Goal: Task Accomplishment & Management: Manage account settings

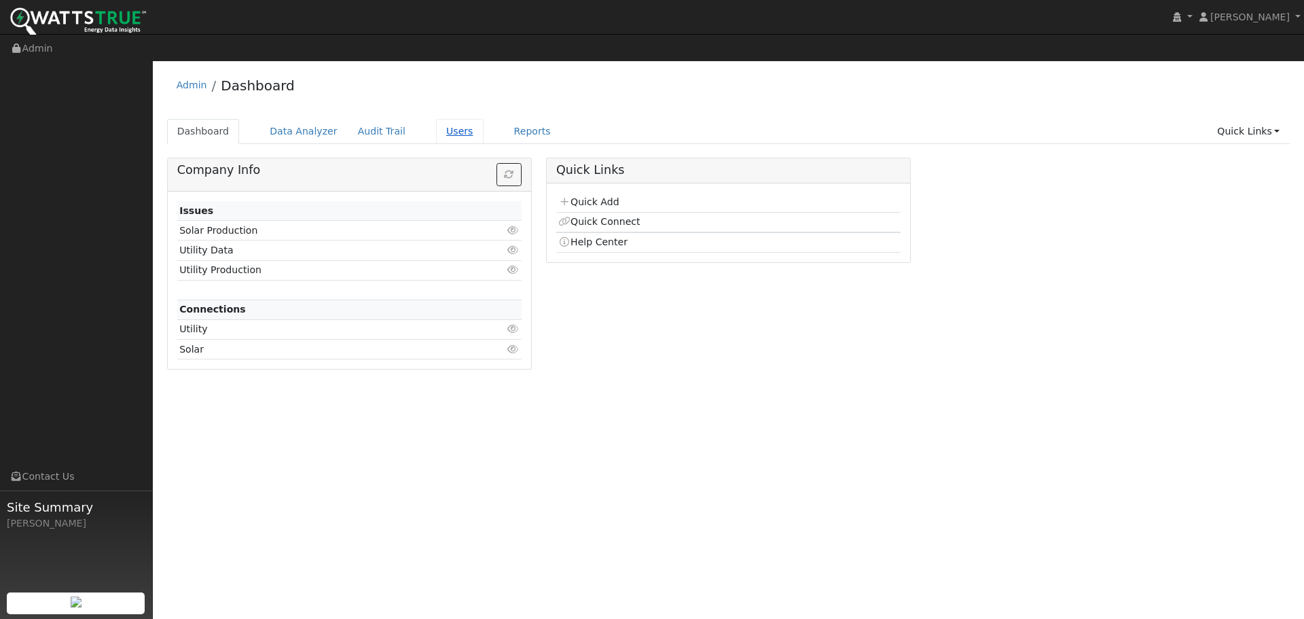
click at [441, 119] on link "Users" at bounding box center [460, 131] width 48 height 25
click at [436, 119] on link "Users" at bounding box center [460, 131] width 48 height 25
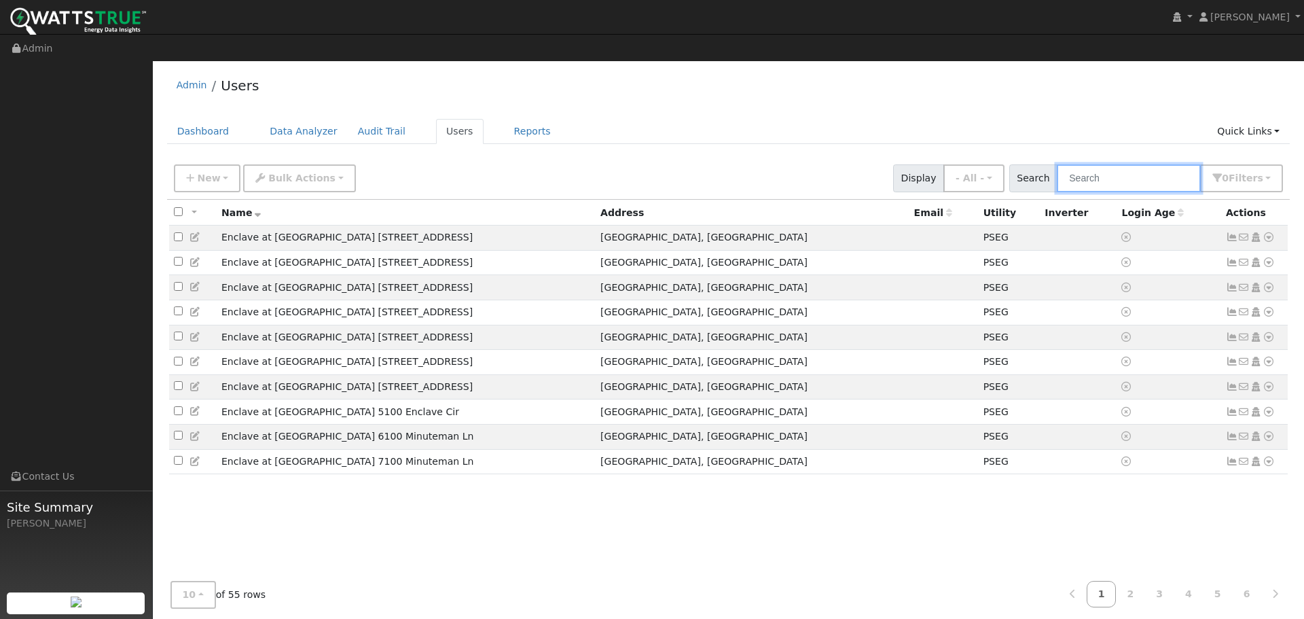
click at [1113, 164] on input "text" at bounding box center [1129, 178] width 144 height 28
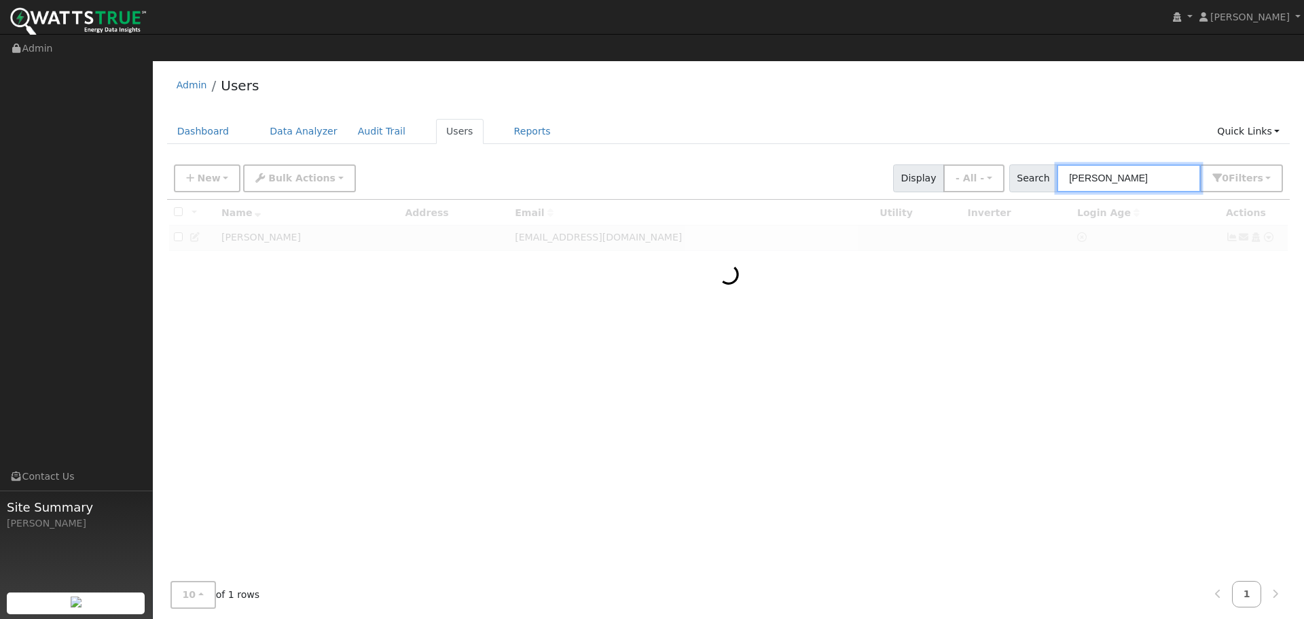
type input "james"
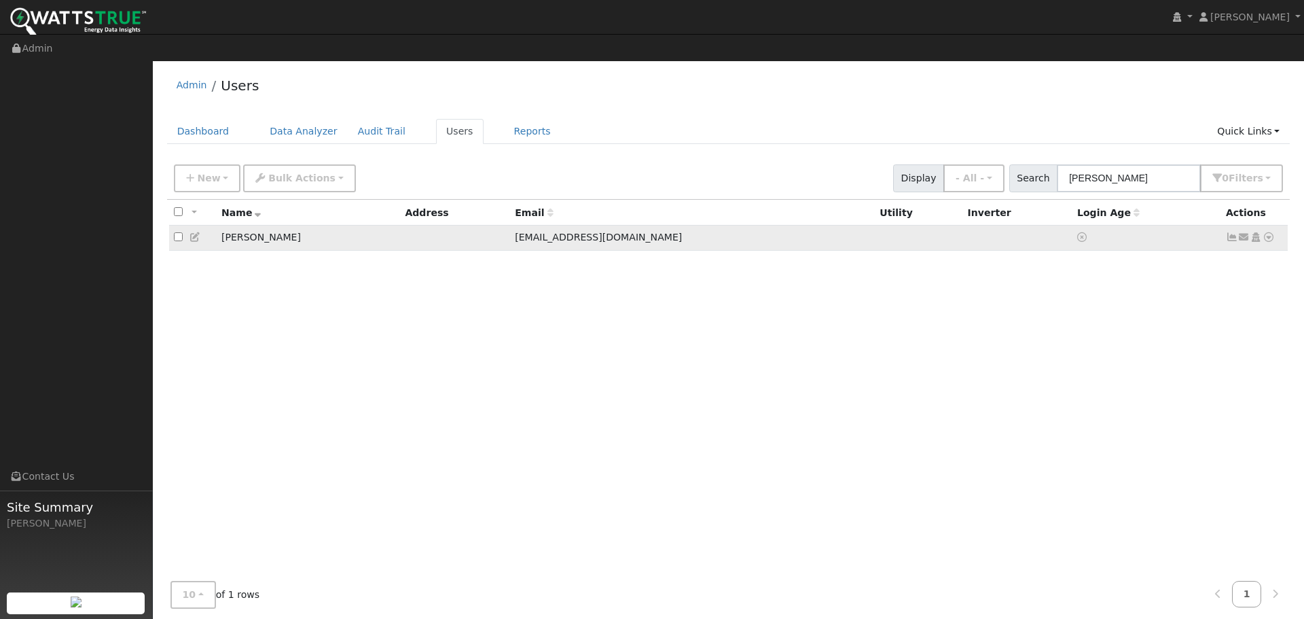
click at [1121, 226] on td at bounding box center [1146, 238] width 149 height 25
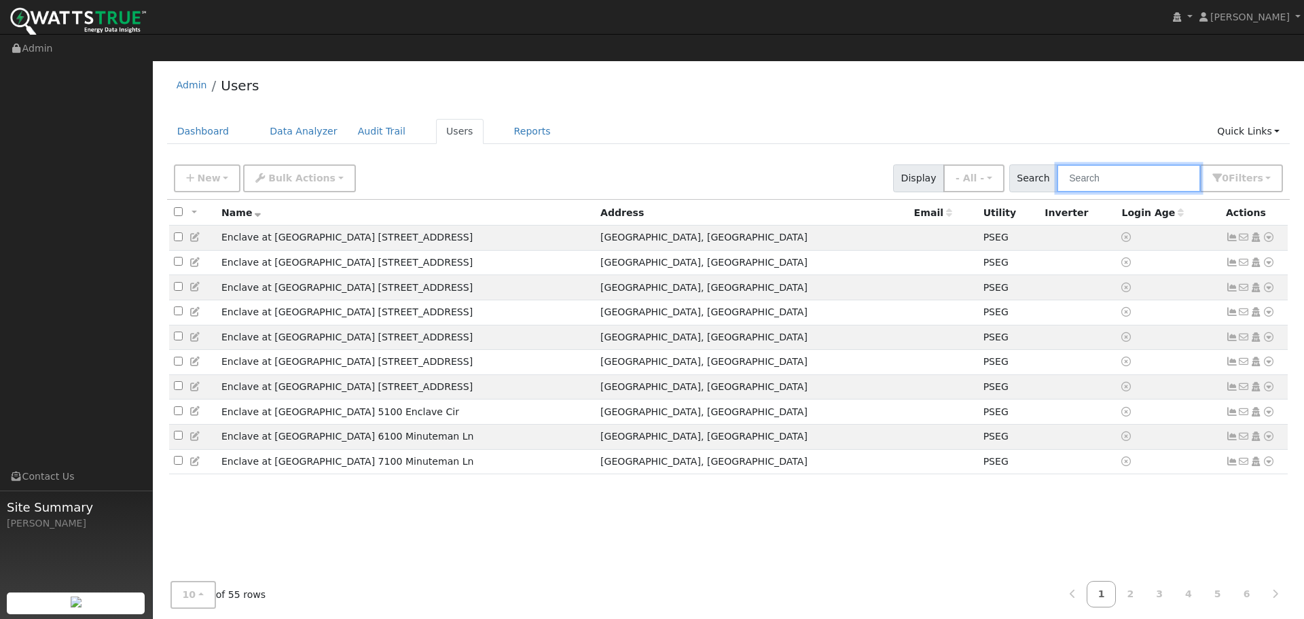
click at [1117, 164] on input "text" at bounding box center [1129, 178] width 144 height 28
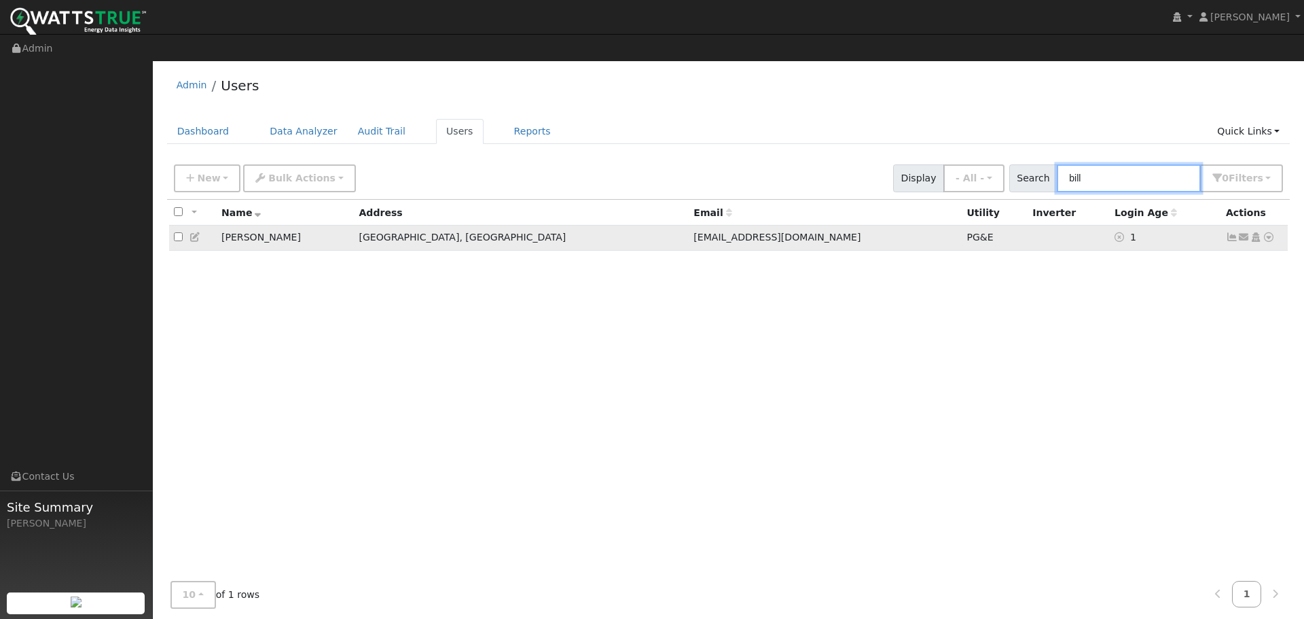
type input "bill"
click at [1110, 226] on td "1" at bounding box center [1165, 238] width 111 height 25
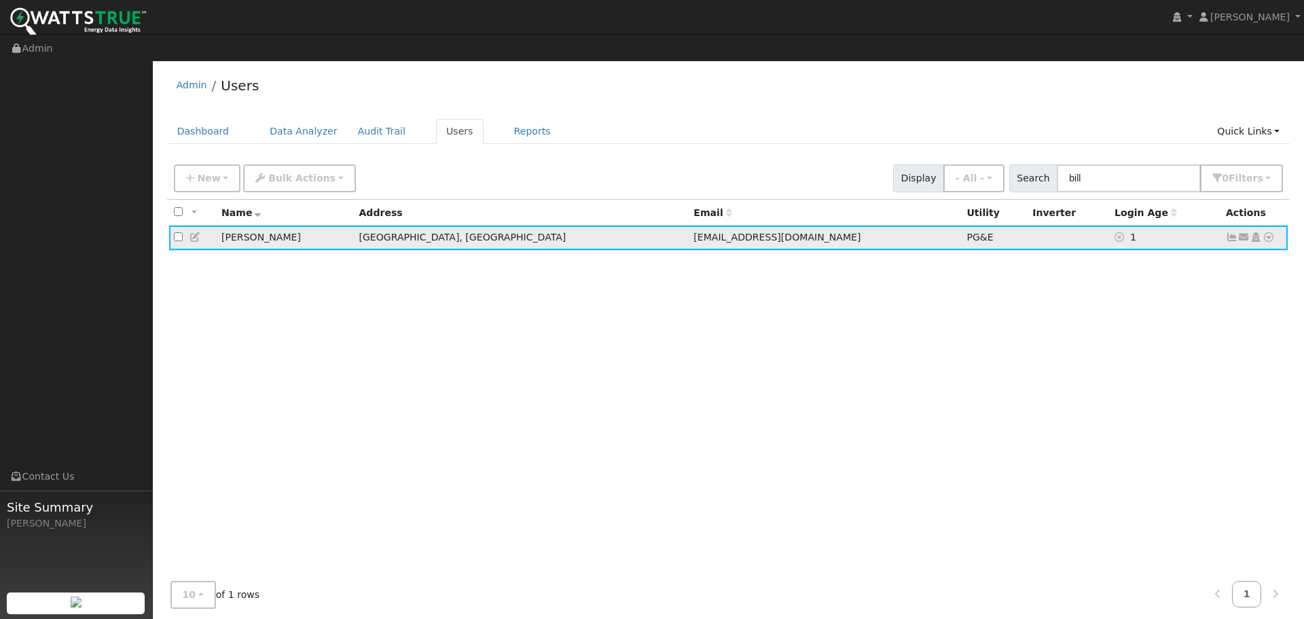
click at [1230, 232] on icon at bounding box center [1232, 237] width 12 height 10
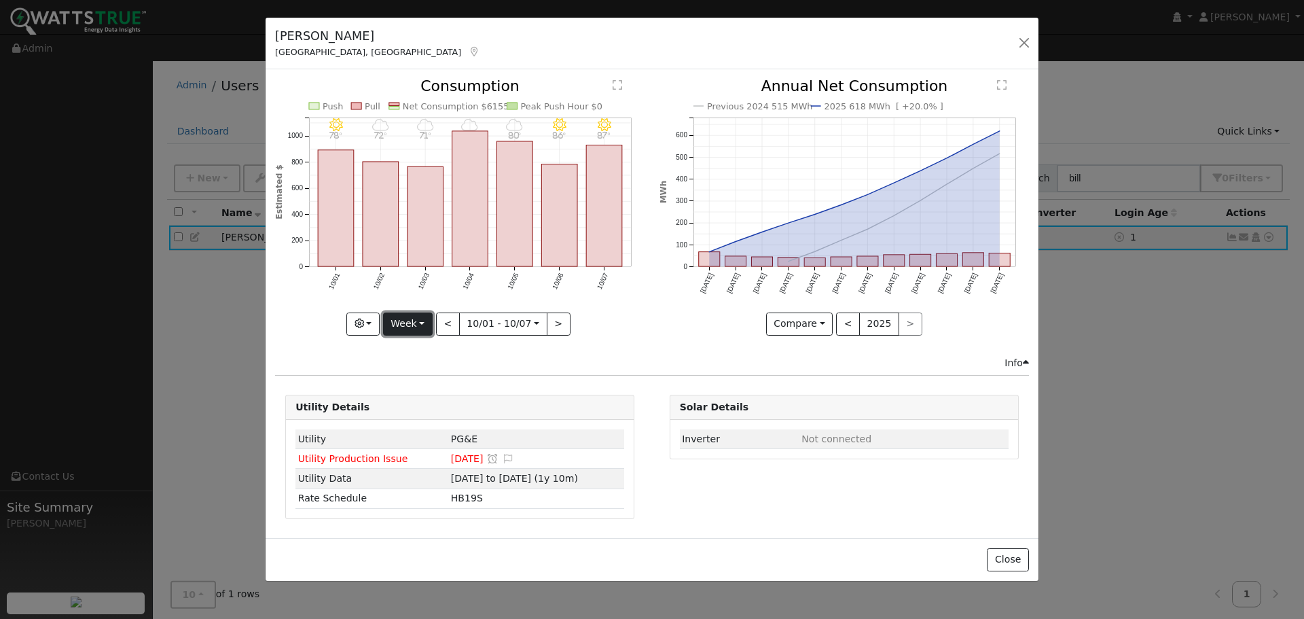
click at [422, 327] on button "Week" at bounding box center [408, 323] width 50 height 23
click at [416, 411] on link "Year" at bounding box center [431, 408] width 94 height 19
type input "[DATE]"
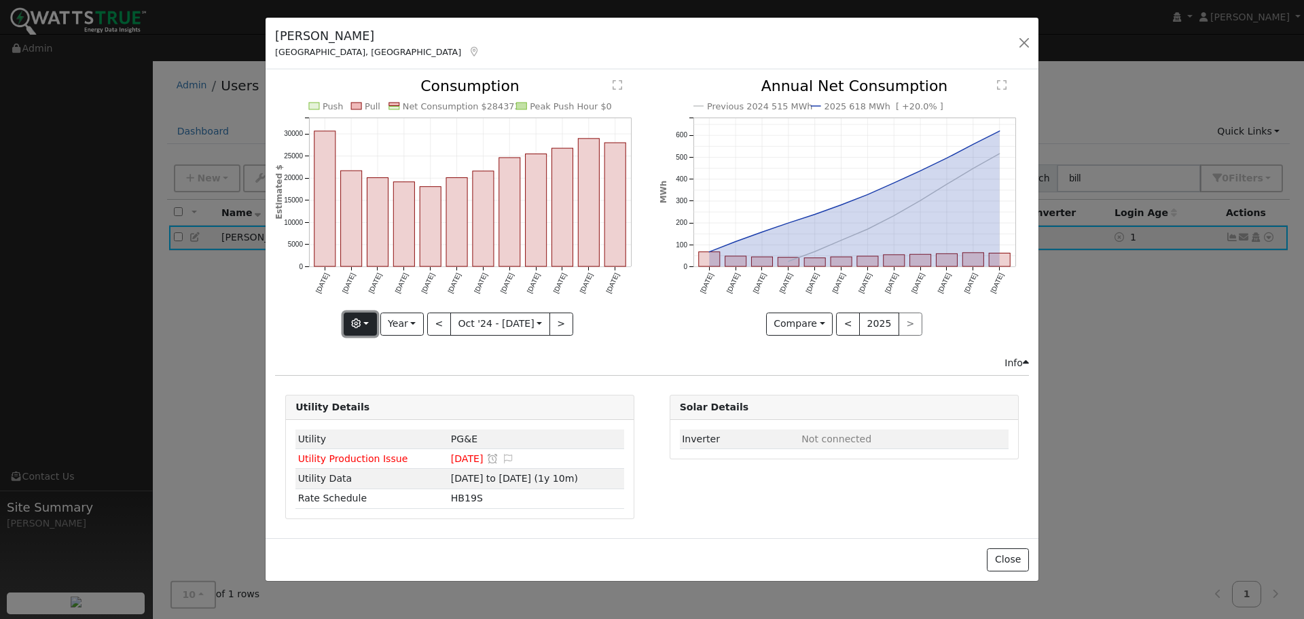
click at [367, 327] on button "button" at bounding box center [360, 323] width 33 height 23
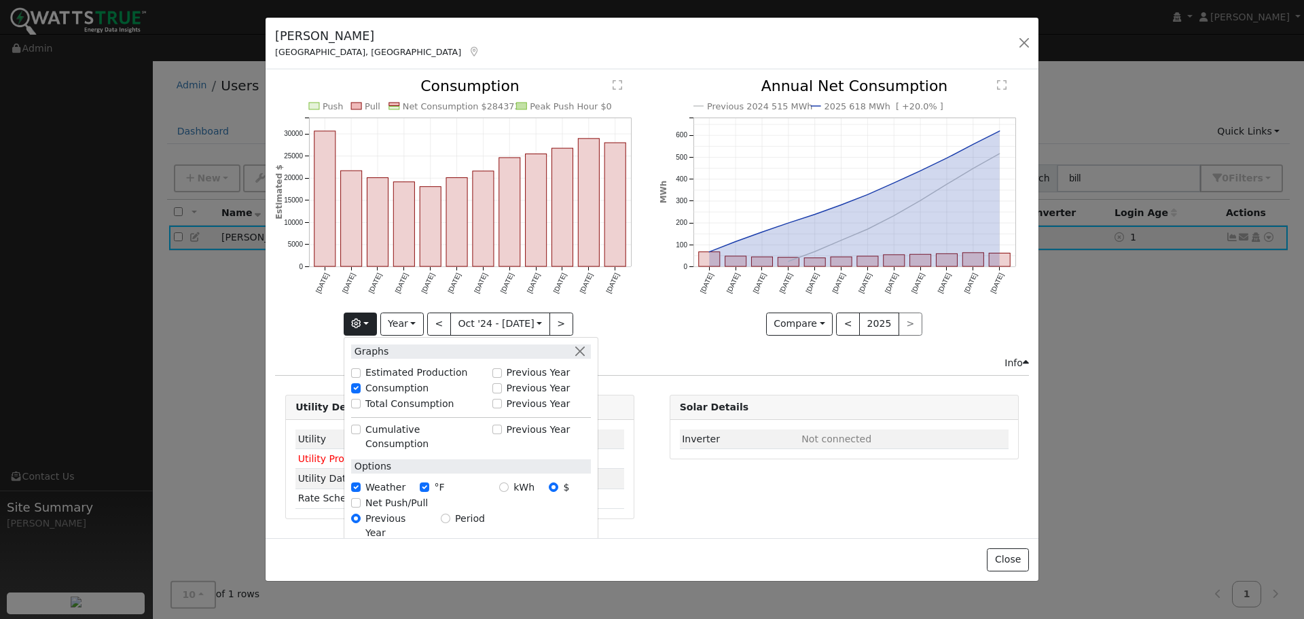
click at [1210, 375] on div "[PERSON_NAME] [GEOGRAPHIC_DATA], [GEOGRAPHIC_DATA] Default Account Default Acco…" at bounding box center [652, 309] width 1304 height 619
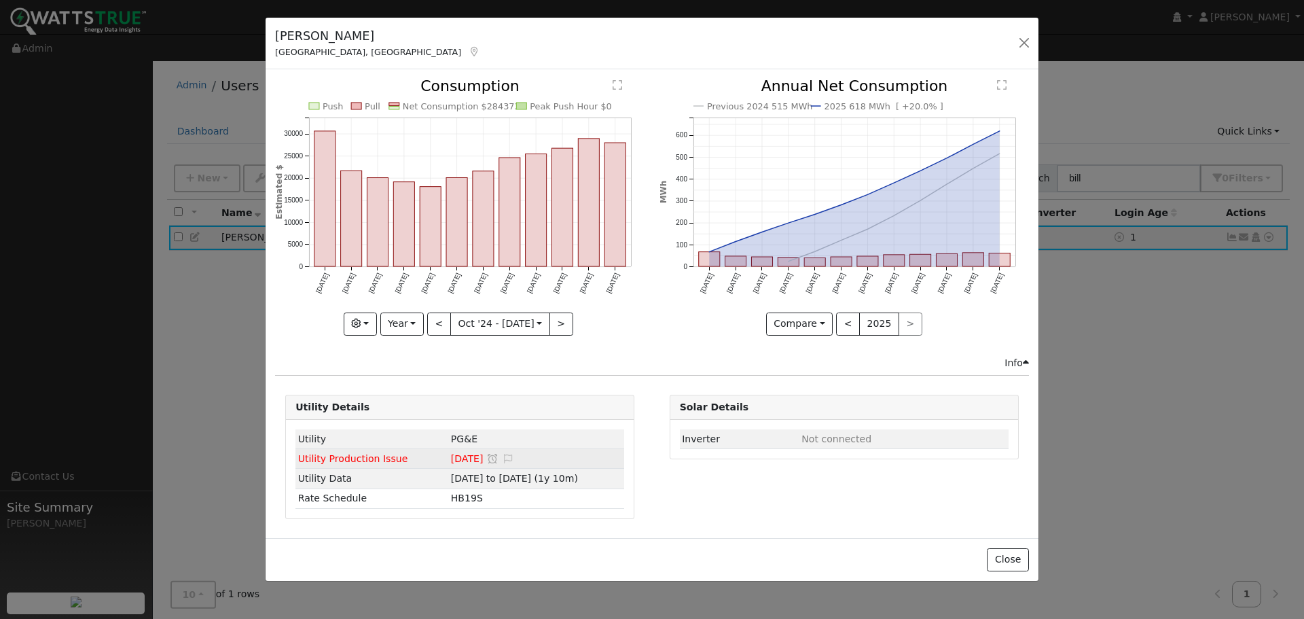
click at [452, 458] on span "[DATE]" at bounding box center [467, 458] width 33 height 11
click at [1024, 42] on button "button" at bounding box center [1024, 42] width 19 height 19
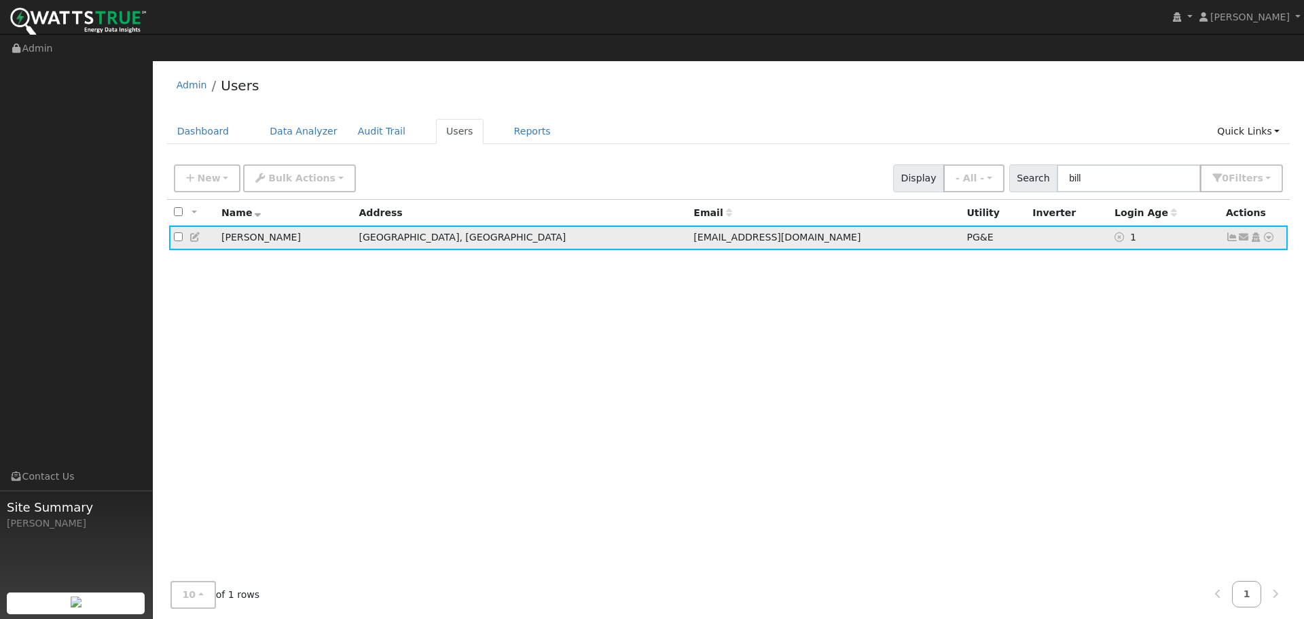
click at [1230, 232] on icon at bounding box center [1232, 237] width 12 height 10
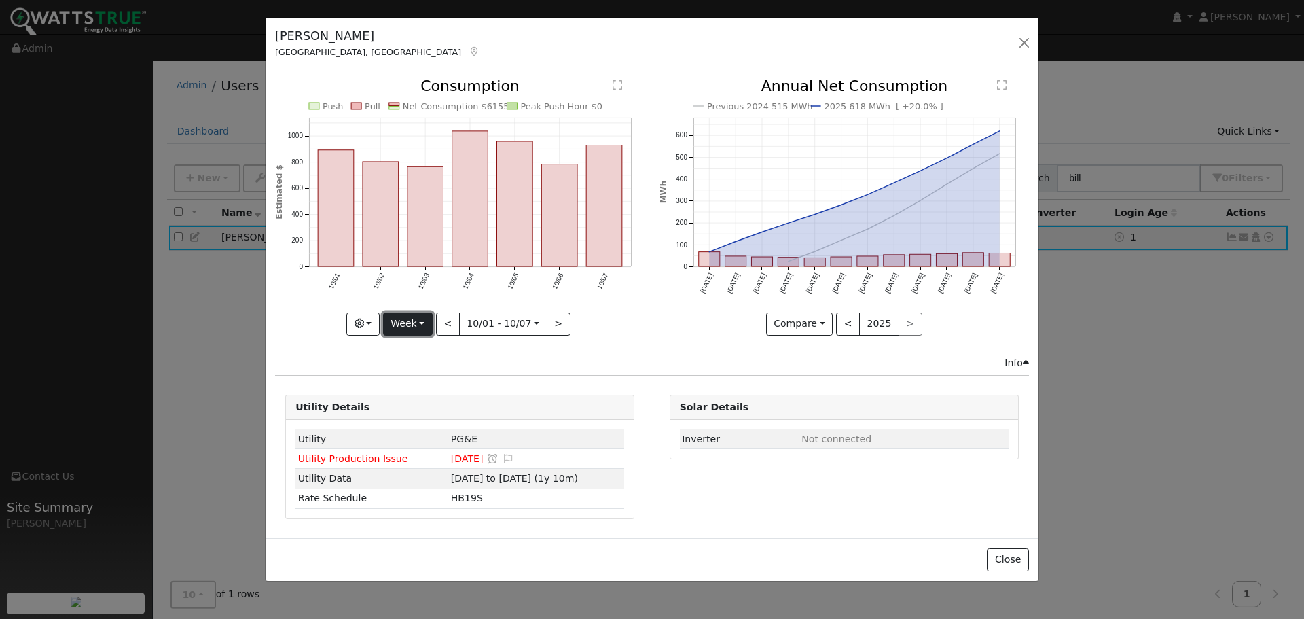
click at [422, 319] on button "Week" at bounding box center [408, 323] width 50 height 23
click at [406, 409] on link "Year" at bounding box center [431, 408] width 94 height 19
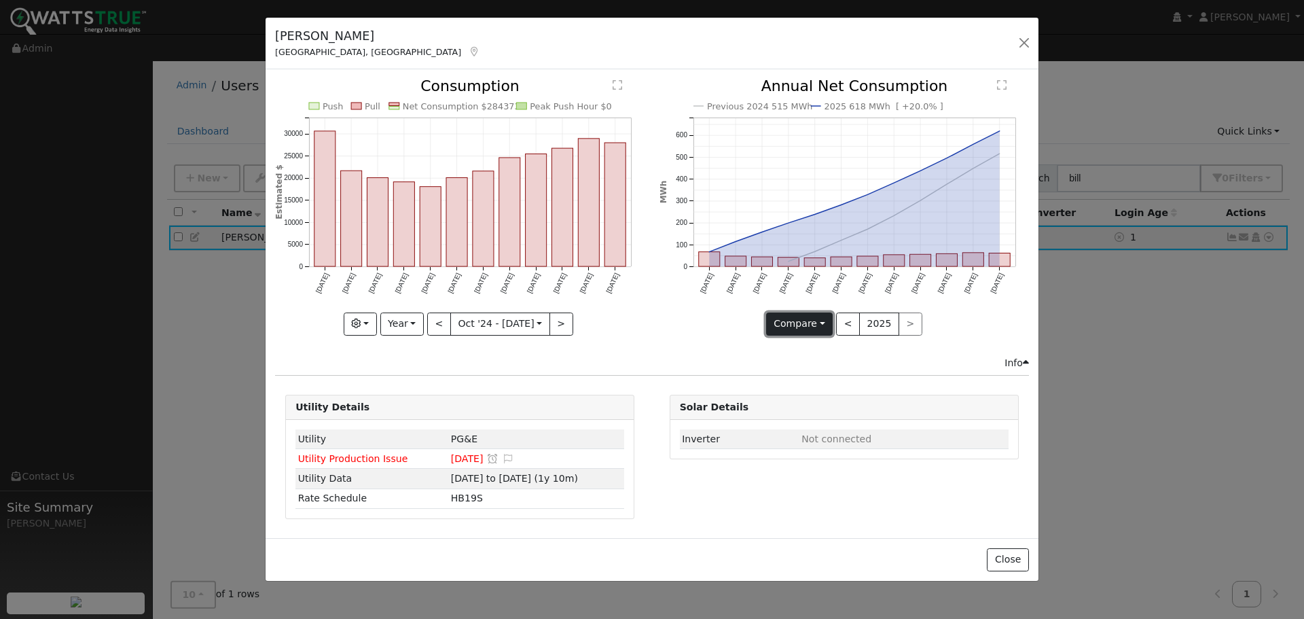
click at [821, 325] on button "Compare" at bounding box center [799, 323] width 67 height 23
click at [439, 323] on button "<" at bounding box center [439, 323] width 24 height 23
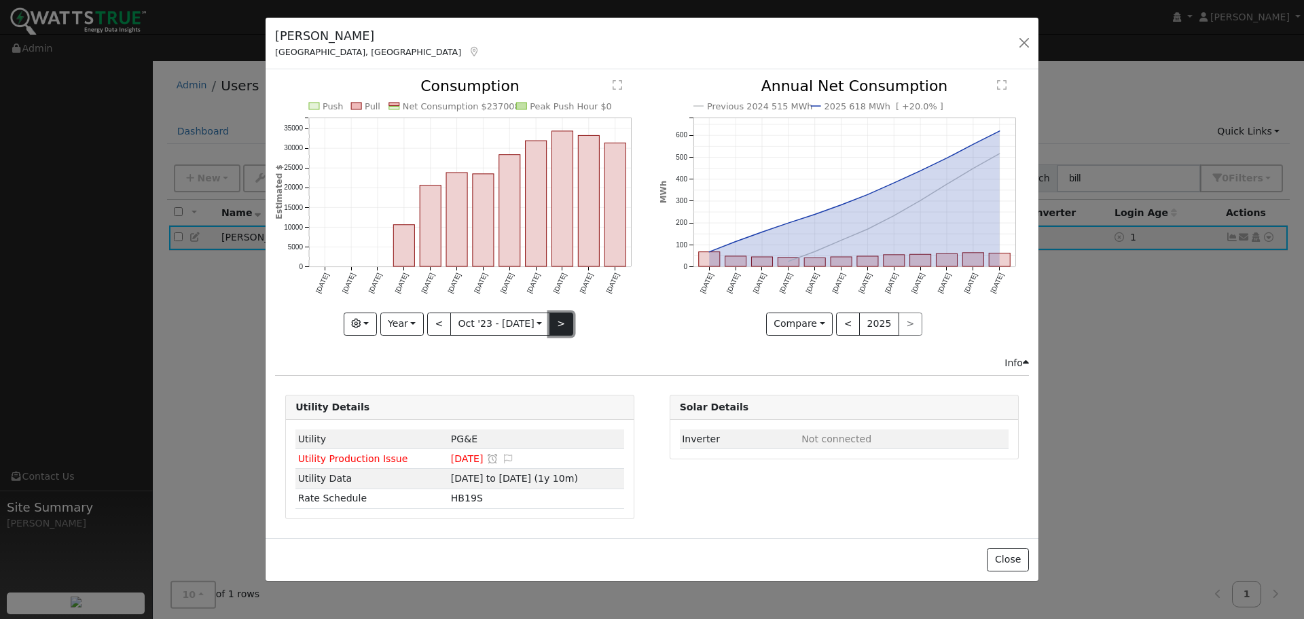
click at [558, 326] on button ">" at bounding box center [561, 323] width 24 height 23
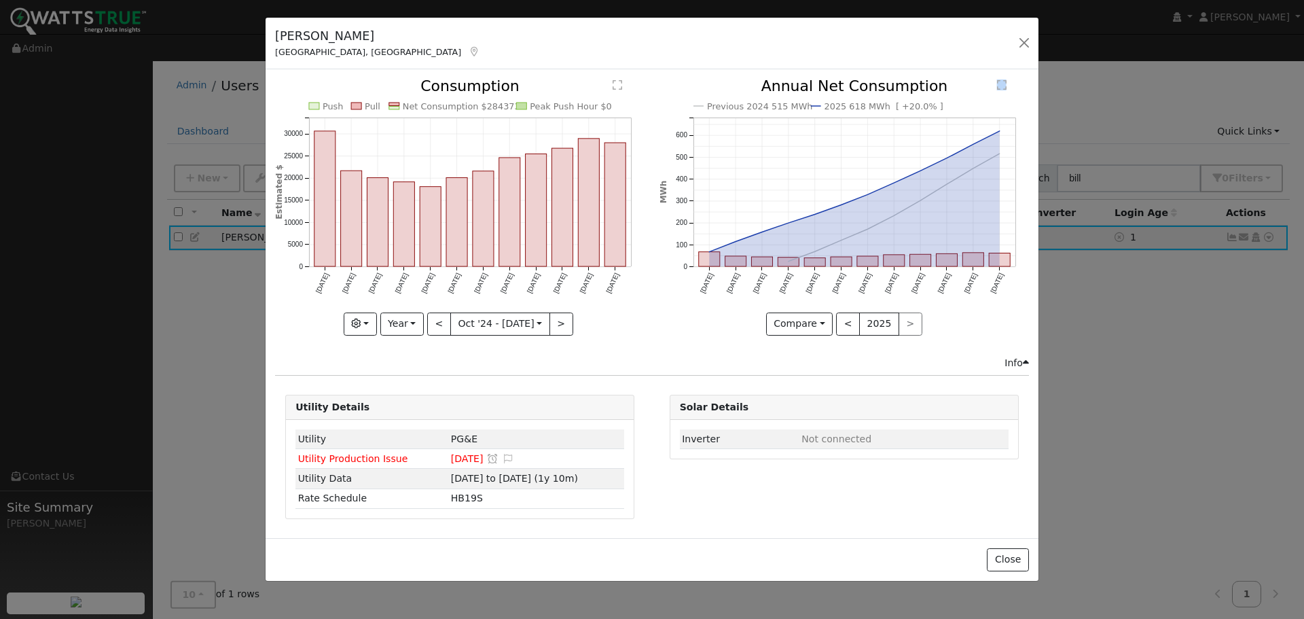
click at [1004, 83] on text "" at bounding box center [1002, 84] width 10 height 11
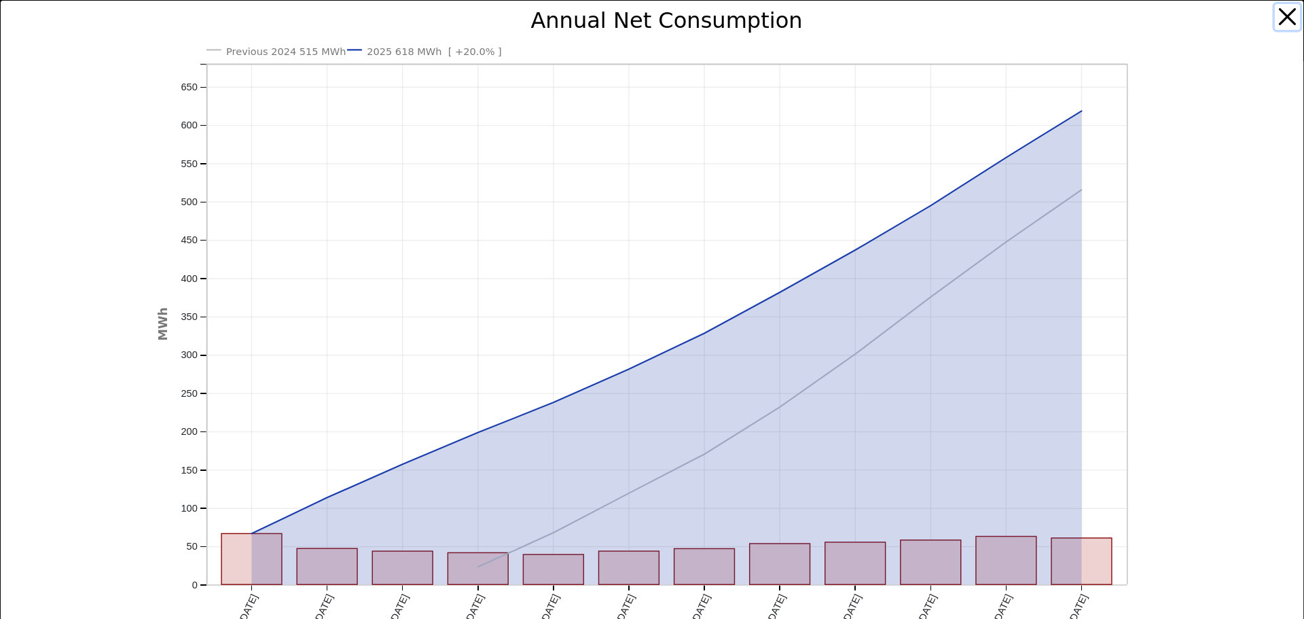
click at [1275, 20] on button "button" at bounding box center [1288, 17] width 26 height 26
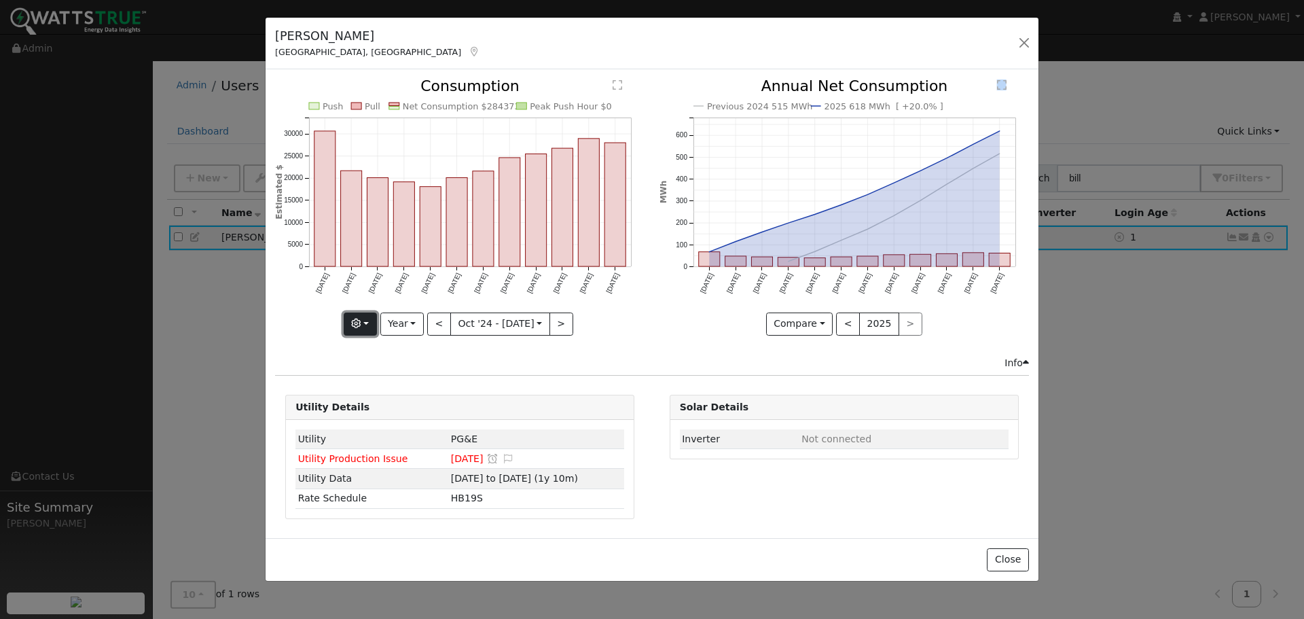
click at [358, 321] on icon "button" at bounding box center [356, 324] width 10 height 10
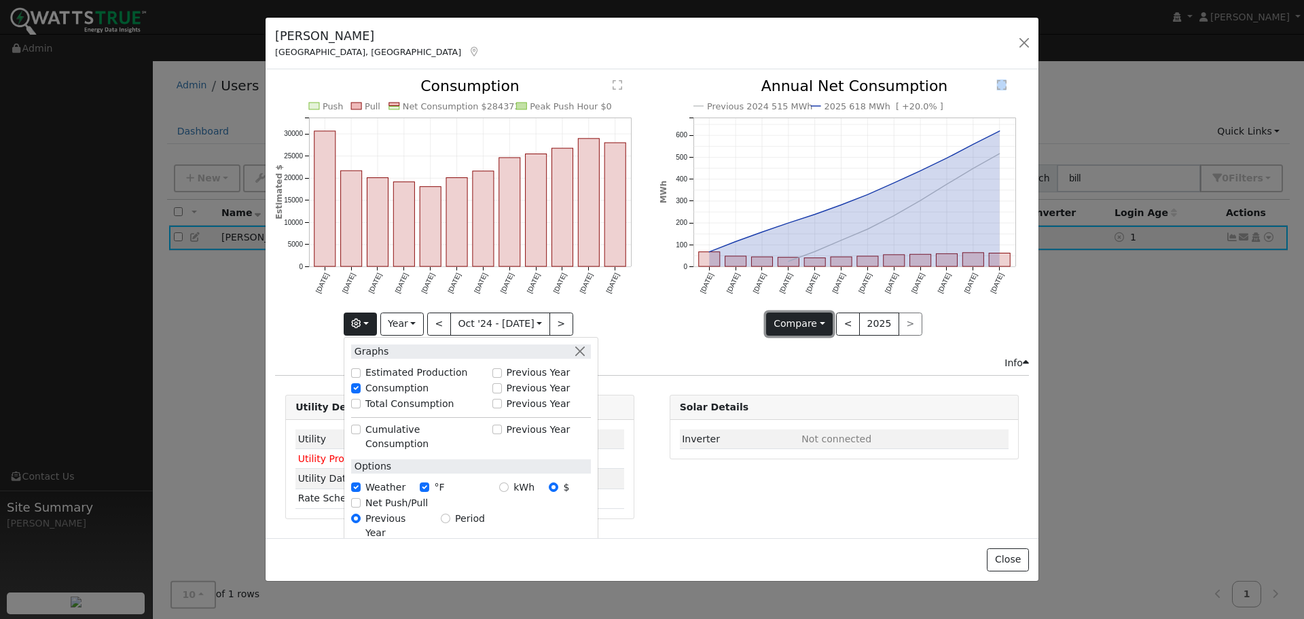
click at [811, 323] on button "Compare" at bounding box center [799, 323] width 67 height 23
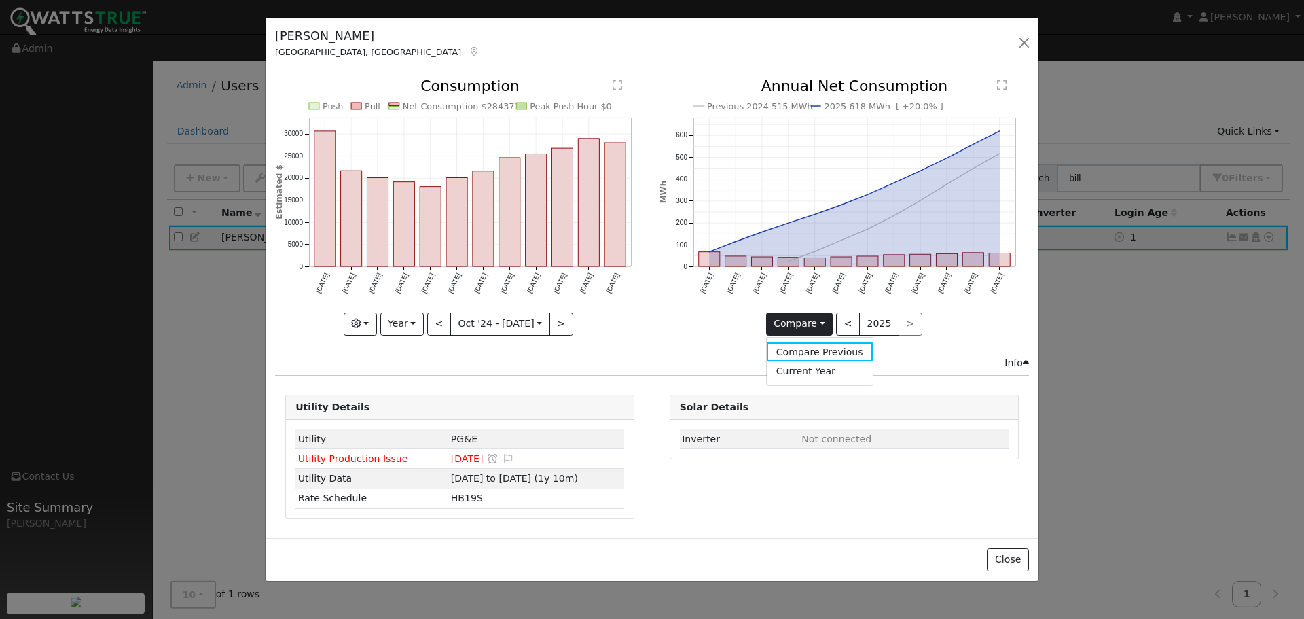
click at [863, 198] on icon "Previous 2024 515 MWh 2025 618 MWh [ +20.0% ] [DATE] Nov '[DATE] Jan '[DATE] Ma…" at bounding box center [844, 203] width 369 height 248
click at [862, 193] on icon "Previous 2024 515 MWh 2025 618 MWh [ +20.0% ] [DATE] Nov '[DATE] Jan '[DATE] Ma…" at bounding box center [844, 203] width 369 height 248
click at [863, 196] on icon "Previous 2024 515 MWh 2025 618 MWh [ +20.0% ] [DATE] Nov '[DATE] Jan '[DATE] Ma…" at bounding box center [844, 203] width 369 height 248
click at [886, 221] on icon "Previous 2024 515 MWh 2025 618 MWh [ +20.0% ] [DATE] Nov '[DATE] Jan '[DATE] Ma…" at bounding box center [844, 203] width 369 height 248
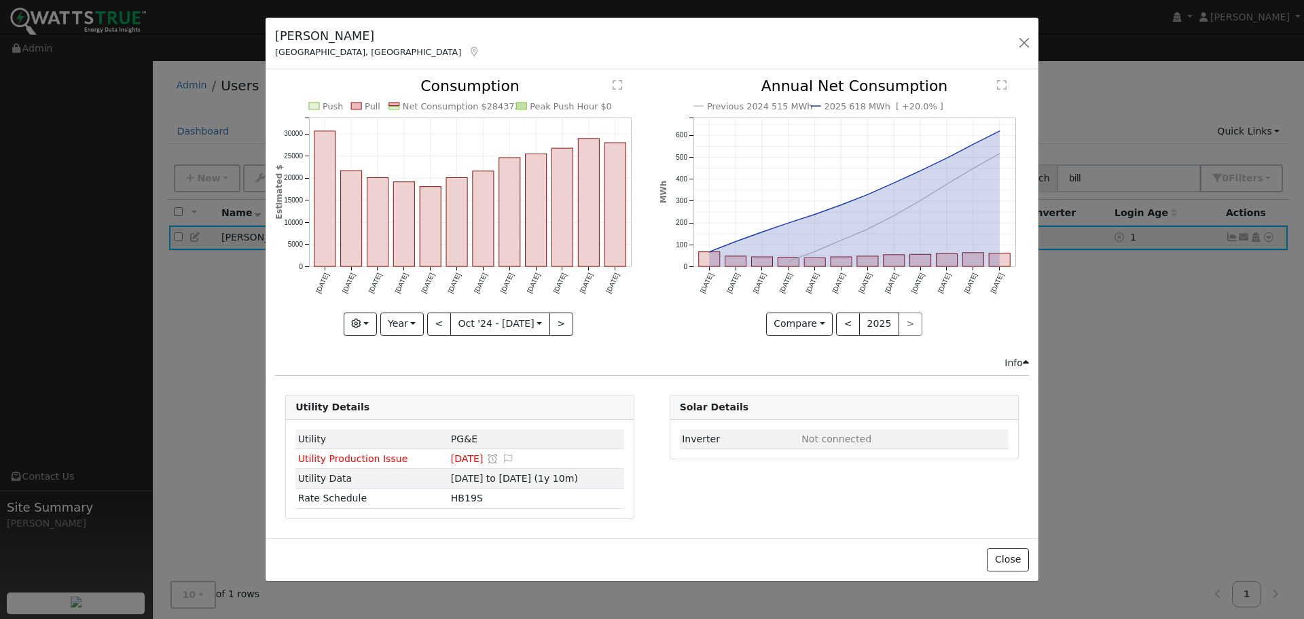
click at [886, 221] on icon "Previous 2024 515 MWh 2025 618 MWh [ +20.0% ] [DATE] Nov '[DATE] Jan '[DATE] Ma…" at bounding box center [844, 203] width 369 height 248
click at [1027, 361] on icon at bounding box center [1026, 363] width 6 height 10
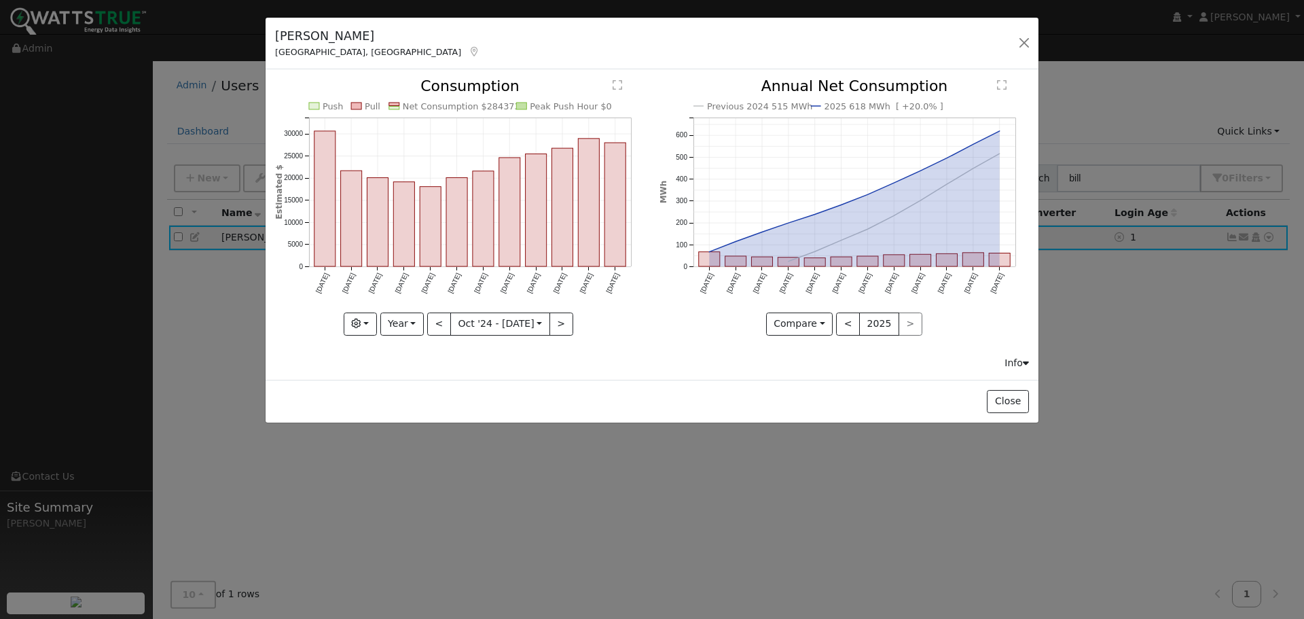
click at [1024, 365] on icon at bounding box center [1026, 363] width 6 height 10
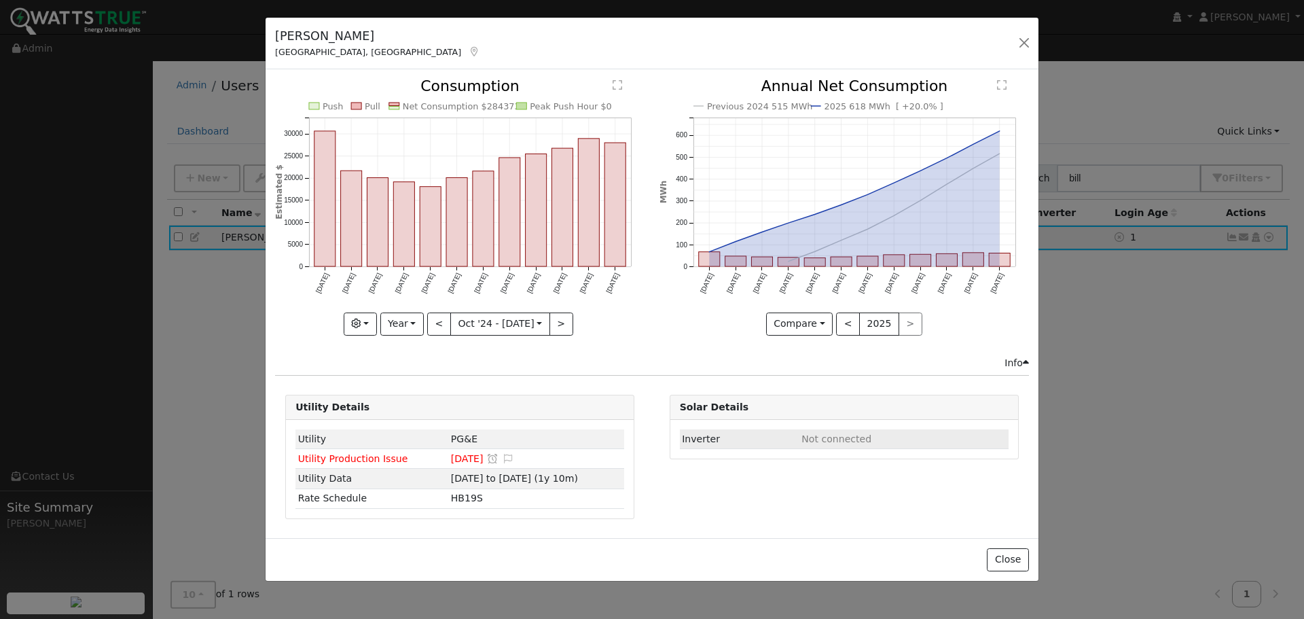
click at [768, 441] on td "Inverter" at bounding box center [740, 439] width 120 height 20
click at [855, 441] on span "Not connected" at bounding box center [836, 438] width 70 height 11
click at [822, 325] on button "Compare" at bounding box center [799, 323] width 67 height 23
click at [819, 369] on link "Current Year" at bounding box center [820, 370] width 106 height 19
click at [822, 331] on button "Current" at bounding box center [800, 323] width 60 height 23
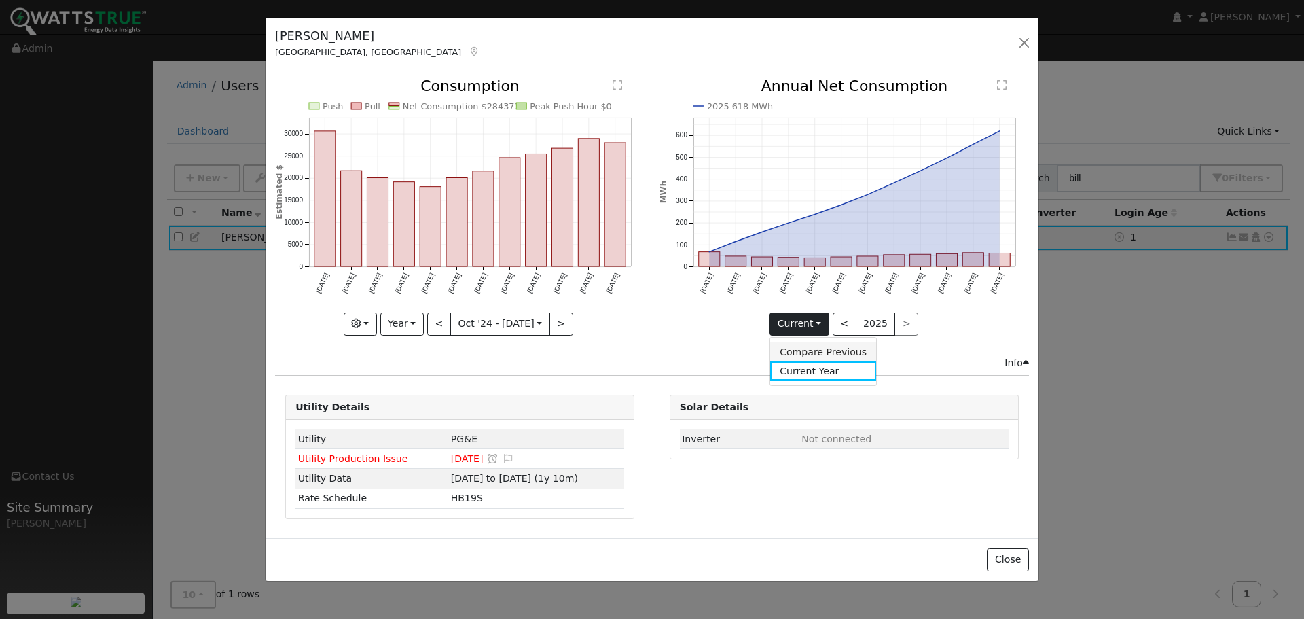
click at [815, 354] on link "Compare Previous" at bounding box center [823, 351] width 106 height 19
click at [818, 327] on button "Compare" at bounding box center [799, 323] width 67 height 23
click at [823, 374] on link "Current Year" at bounding box center [820, 370] width 106 height 19
click at [821, 328] on button "Current" at bounding box center [800, 323] width 60 height 23
click at [824, 357] on link "Compare Previous" at bounding box center [823, 351] width 106 height 19
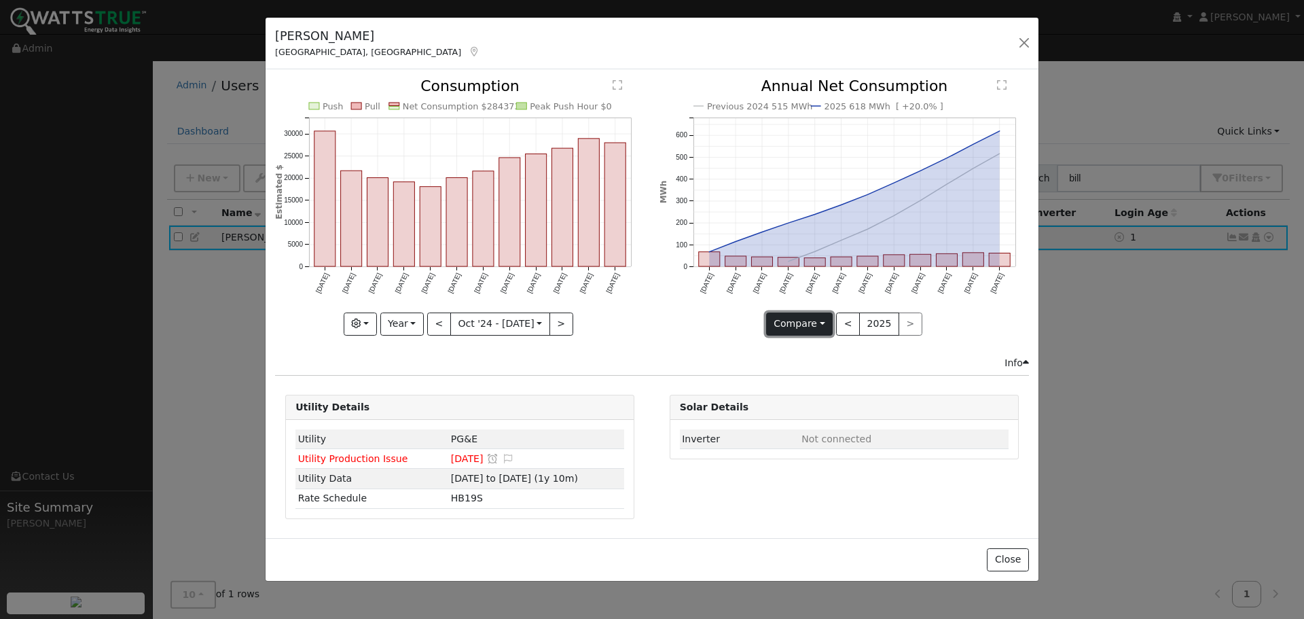
click at [824, 329] on button "Compare" at bounding box center [799, 323] width 67 height 23
click at [825, 368] on link "Current Year" at bounding box center [820, 370] width 106 height 19
click at [816, 322] on button "Current" at bounding box center [800, 323] width 60 height 23
click at [820, 351] on link "Compare Previous" at bounding box center [823, 351] width 106 height 19
click at [441, 319] on button "<" at bounding box center [439, 323] width 24 height 23
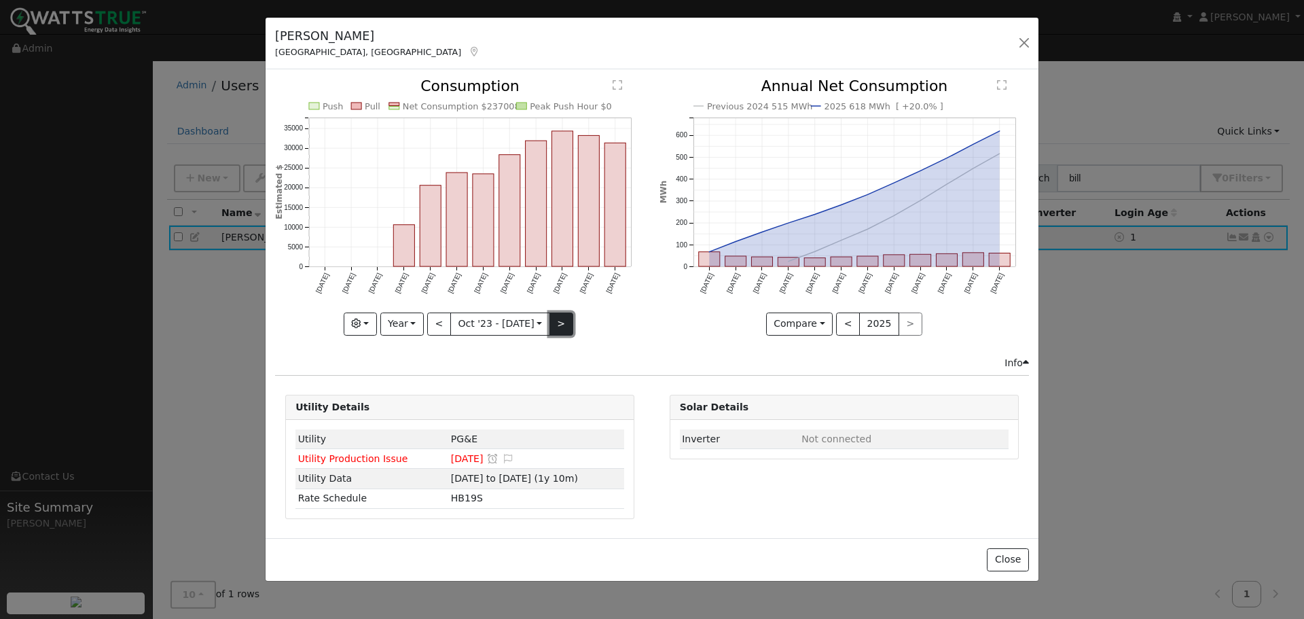
click at [552, 321] on button ">" at bounding box center [561, 323] width 24 height 23
type input "[DATE]"
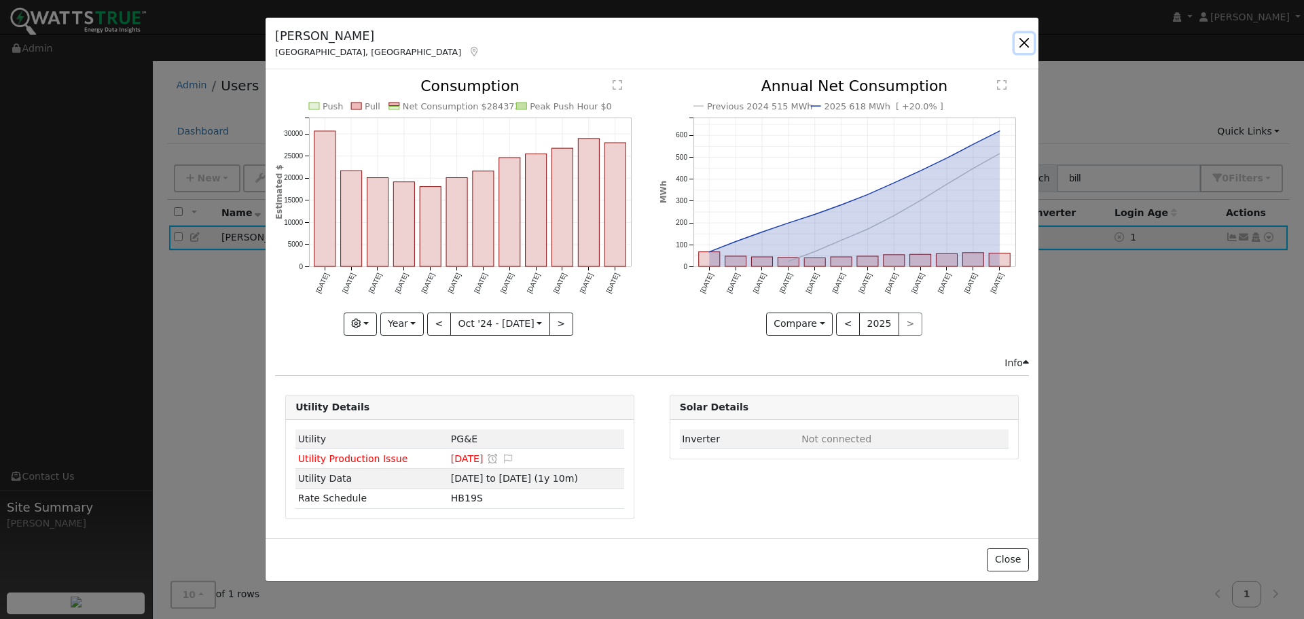
click at [1022, 43] on button "button" at bounding box center [1024, 42] width 19 height 19
